Goal: Transaction & Acquisition: Download file/media

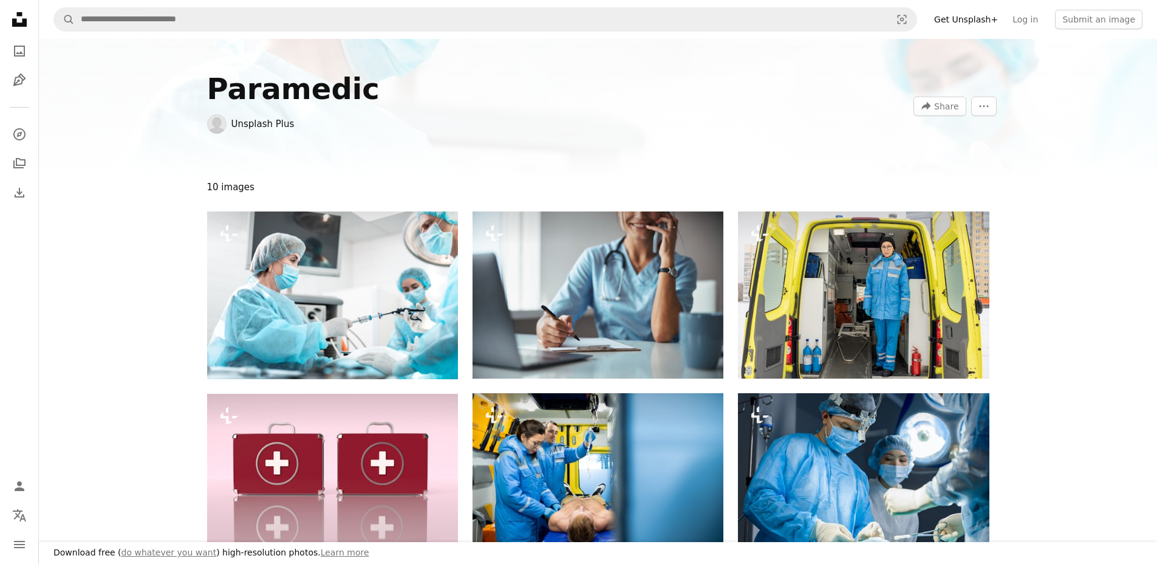
scroll to position [534, 0]
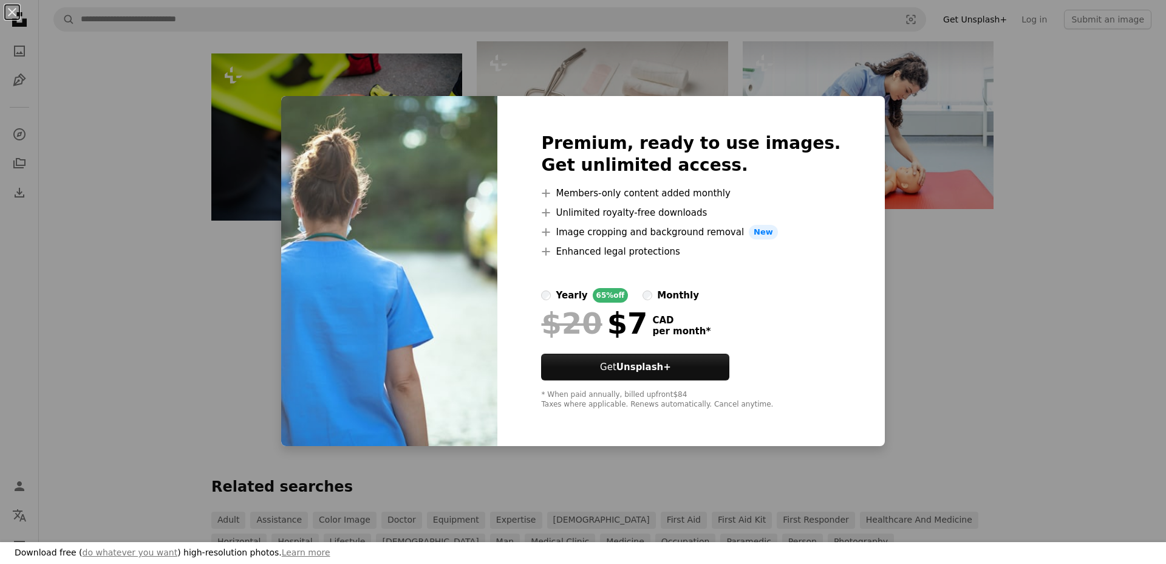
click at [969, 341] on div "An X shape Download free ( do whatever you want ) high-resolution photos. Learn…" at bounding box center [583, 282] width 1166 height 564
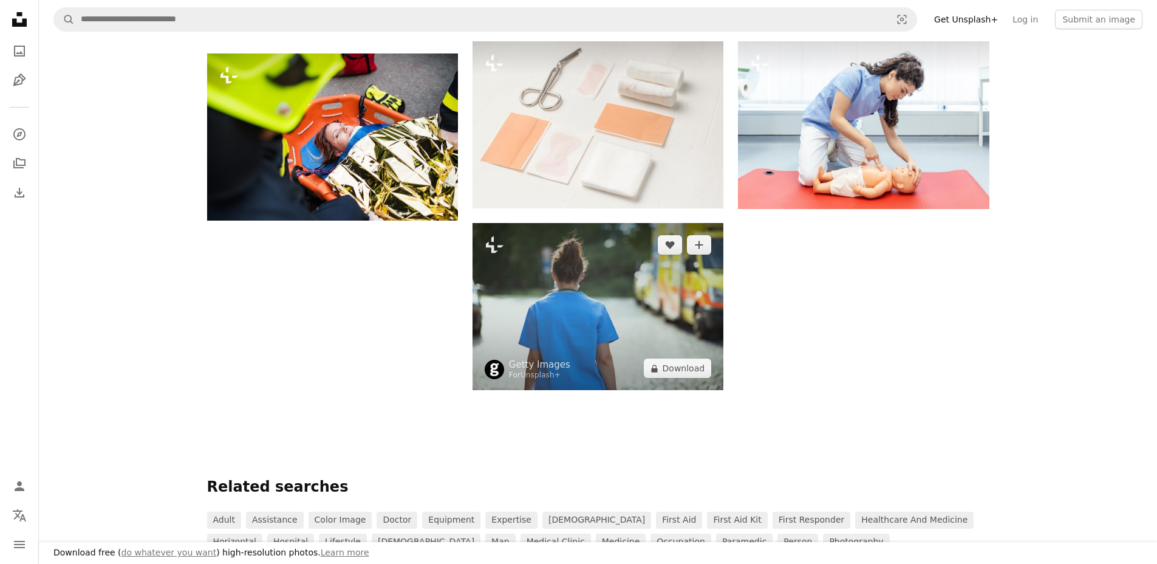
scroll to position [471, 0]
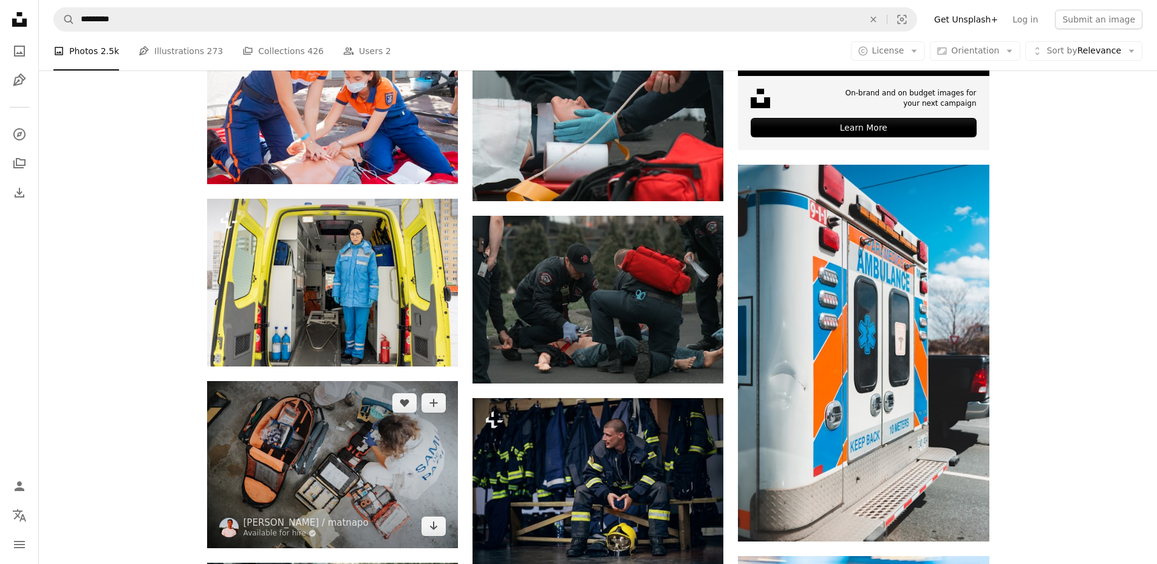
scroll to position [559, 0]
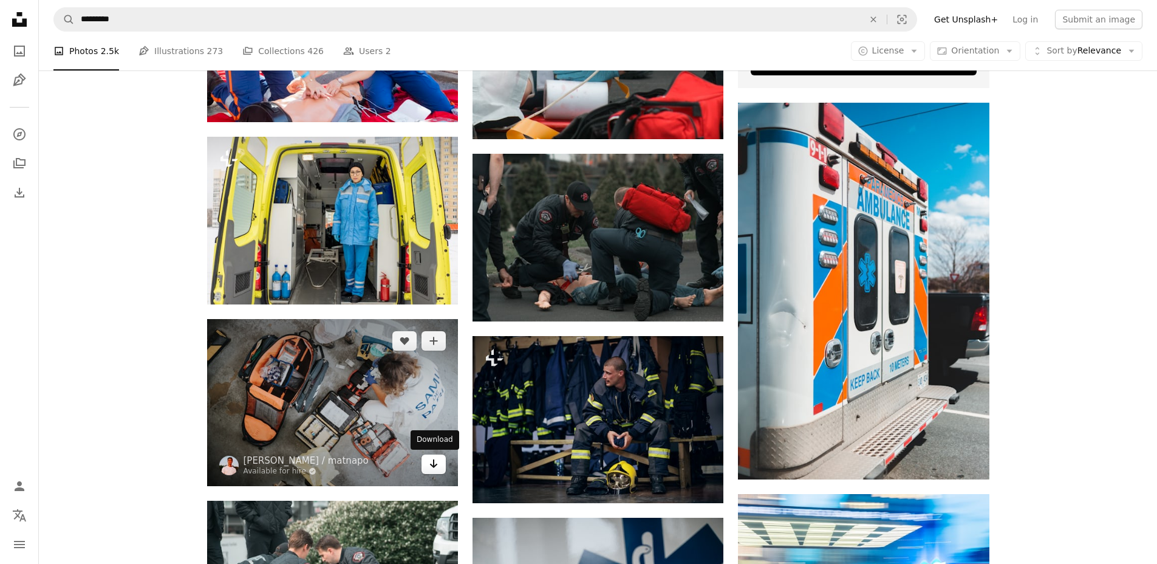
click at [430, 460] on icon "Arrow pointing down" at bounding box center [434, 463] width 10 height 15
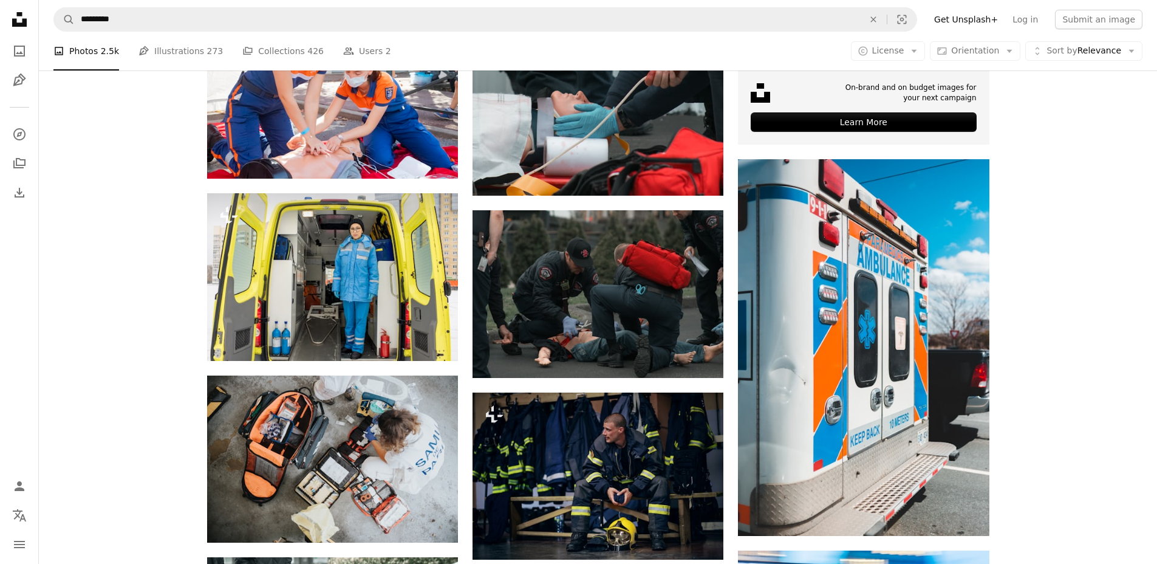
scroll to position [465, 0]
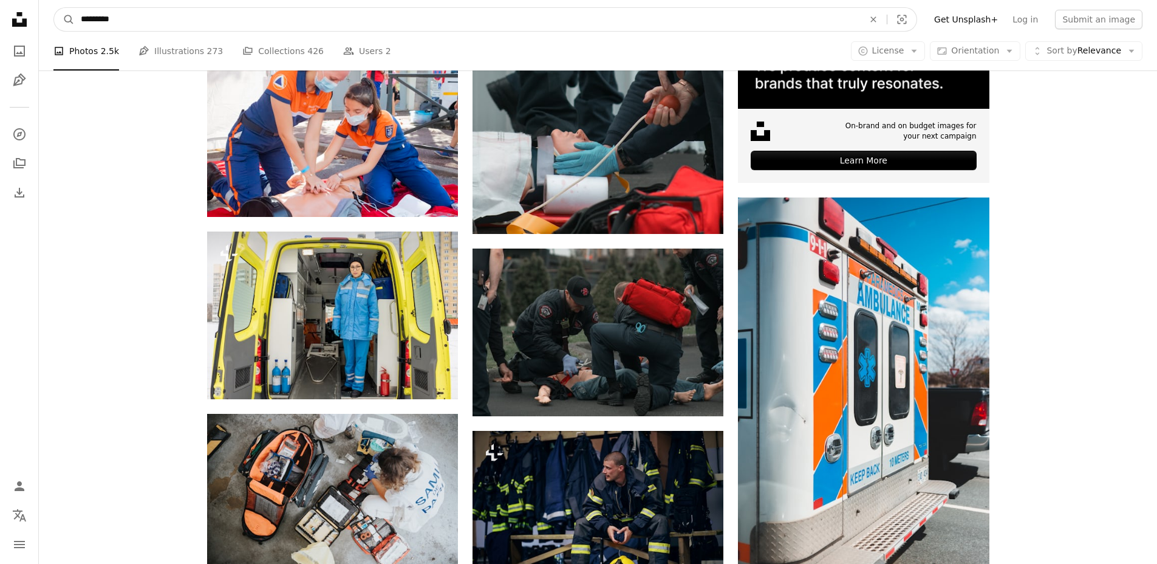
click at [168, 19] on input "*********" at bounding box center [467, 19] width 785 height 23
type input "*********"
click at [54, 8] on button "A magnifying glass" at bounding box center [64, 19] width 21 height 23
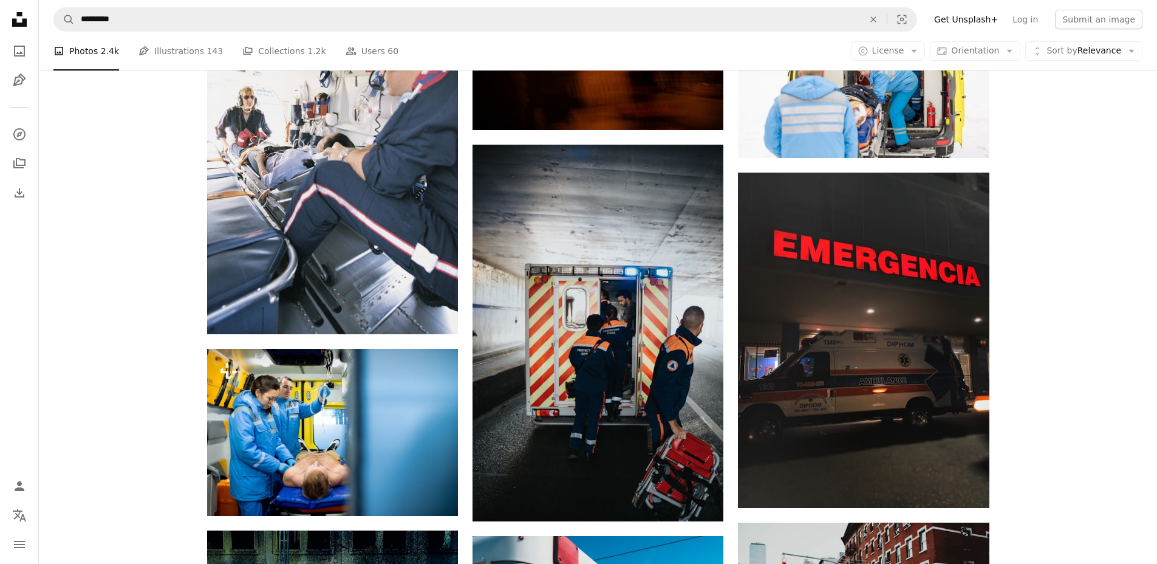
scroll to position [1261, 0]
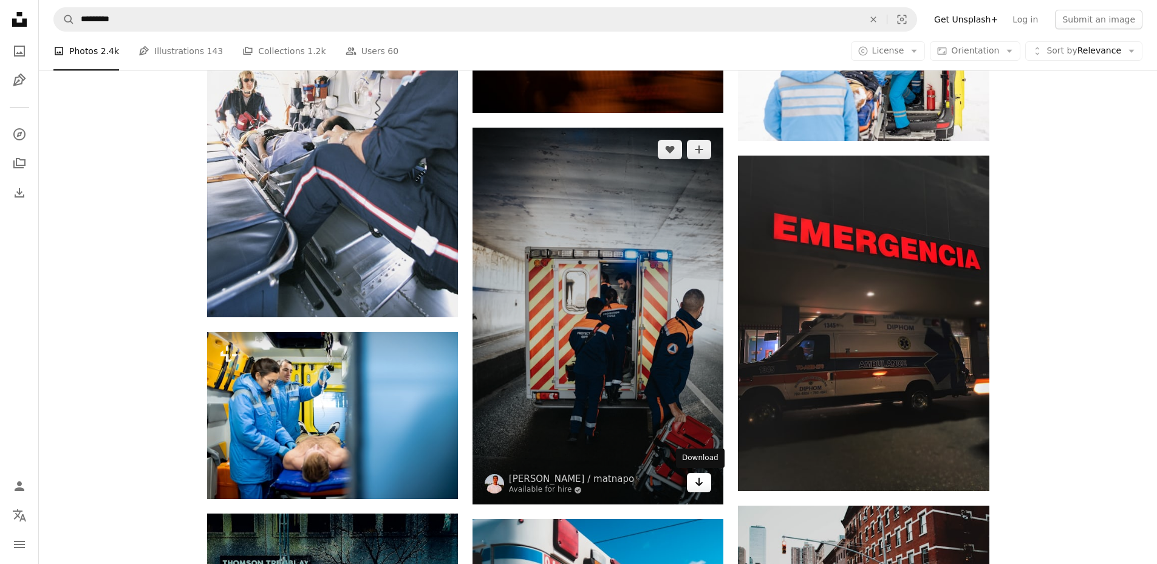
click at [697, 483] on icon "Download" at bounding box center [699, 481] width 8 height 9
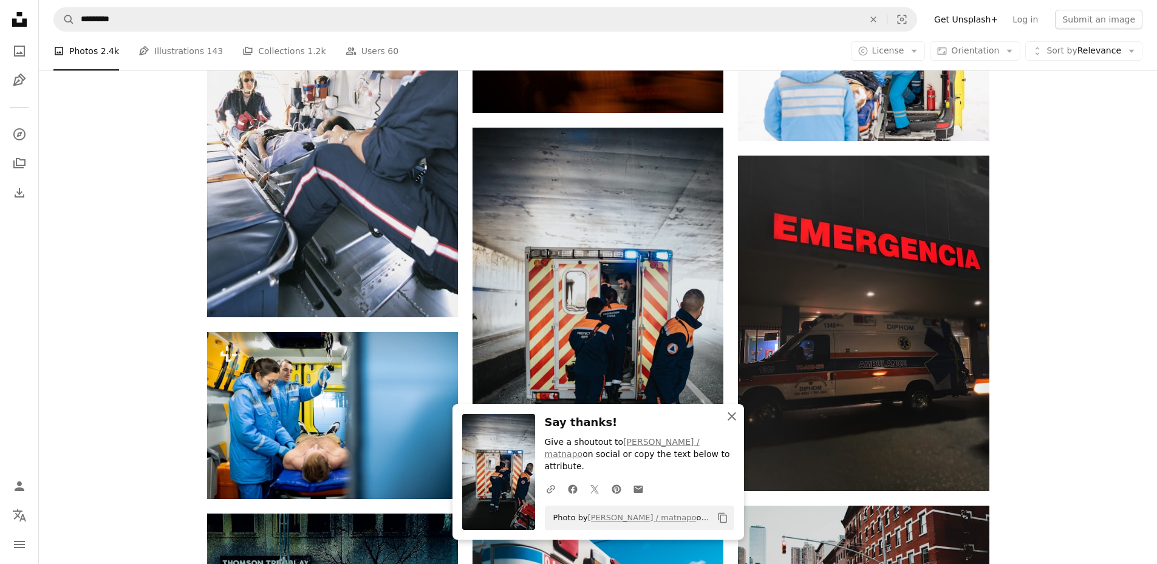
click at [732, 423] on icon "An X shape" at bounding box center [732, 416] width 15 height 15
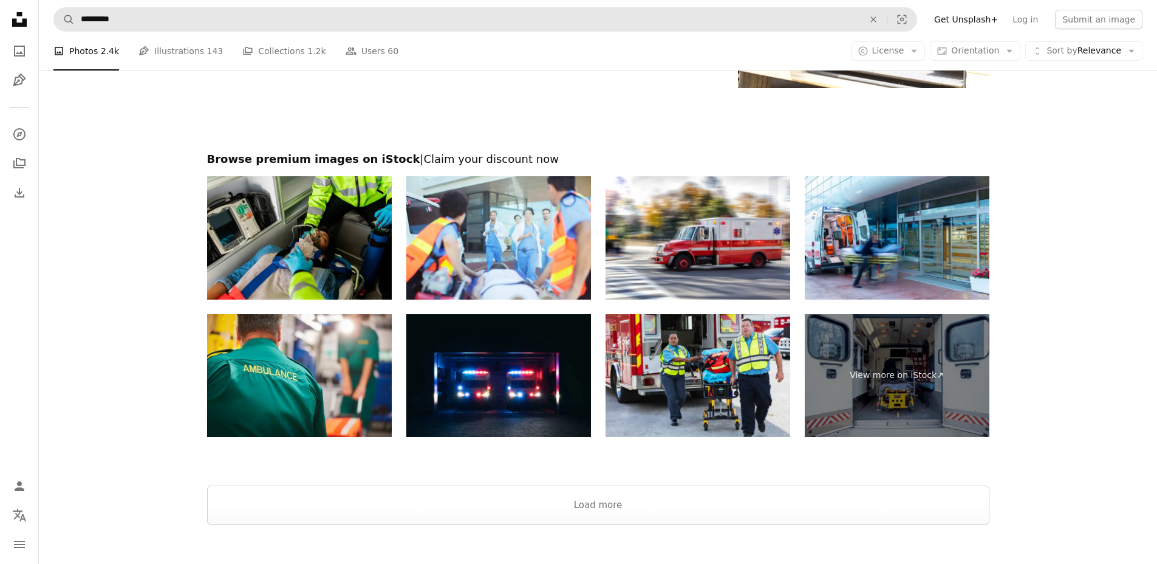
scroll to position [2250, 0]
